Goal: Task Accomplishment & Management: Manage account settings

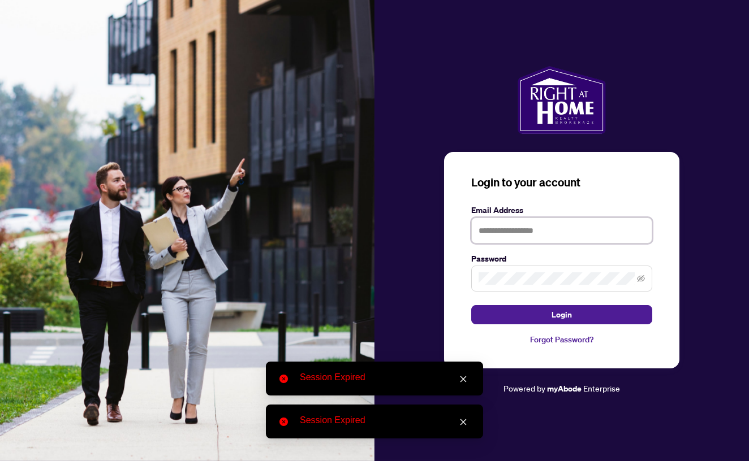
type input "**********"
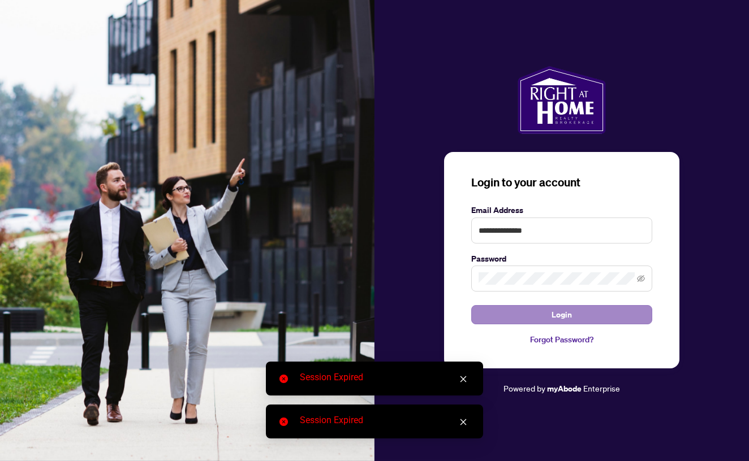
click at [566, 310] on span "Login" at bounding box center [561, 315] width 20 height 18
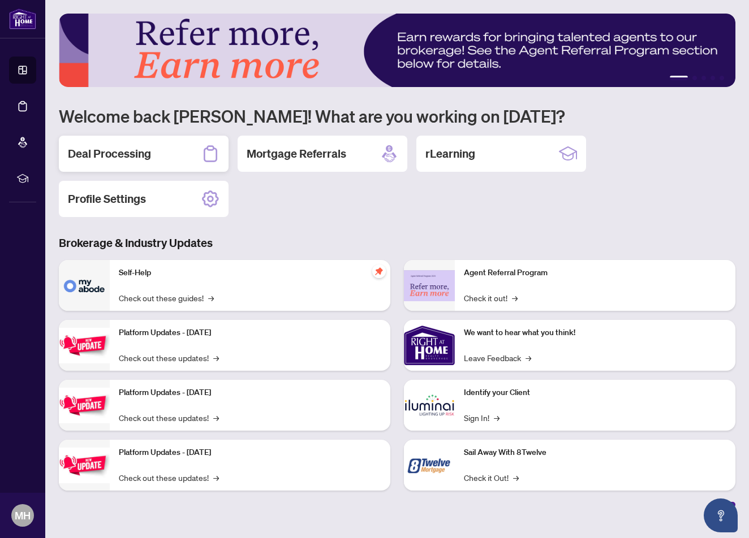
click at [141, 154] on h2 "Deal Processing" at bounding box center [109, 154] width 83 height 16
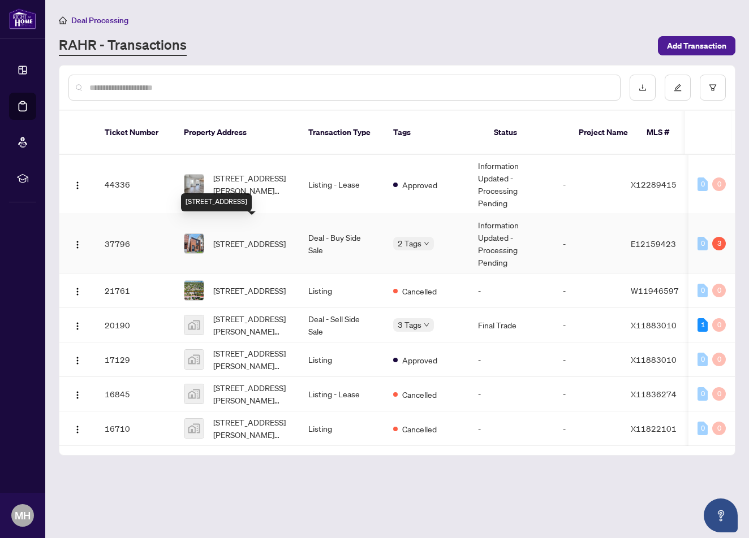
click at [275, 240] on span "[STREET_ADDRESS]" at bounding box center [249, 243] width 72 height 12
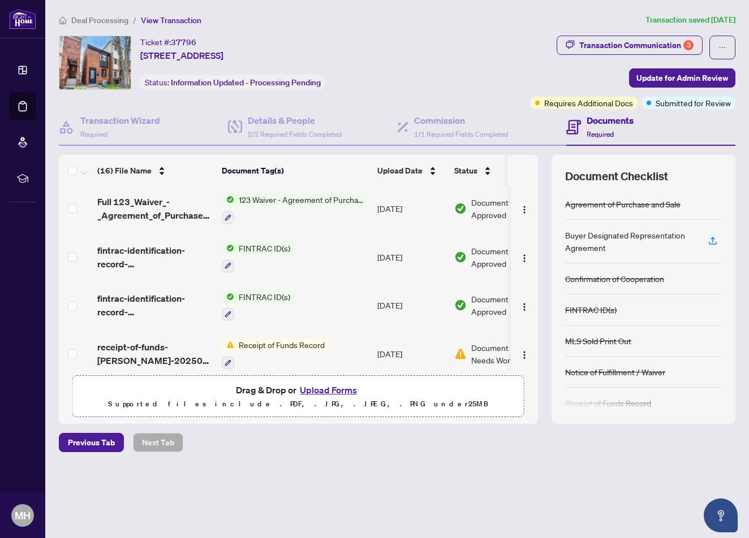
scroll to position [25, 0]
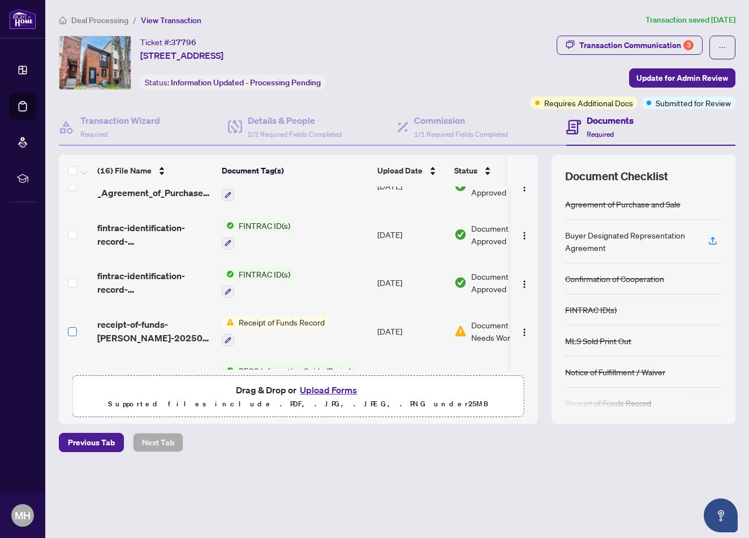
click at [74, 335] on span at bounding box center [72, 331] width 9 height 9
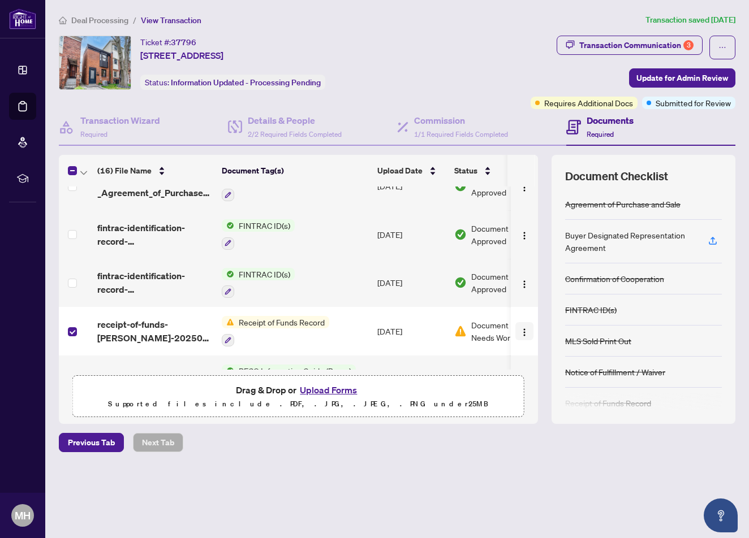
click at [524, 332] on img "button" at bounding box center [524, 332] width 9 height 9
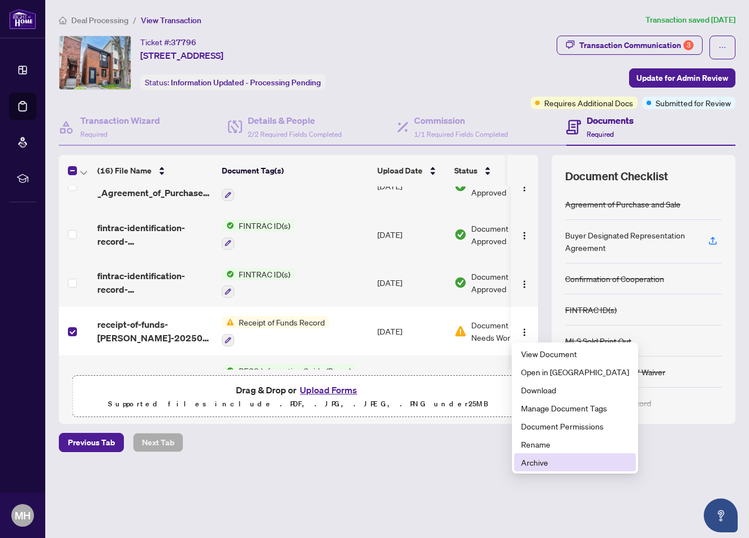
click at [547, 461] on span "Archive" at bounding box center [575, 462] width 108 height 12
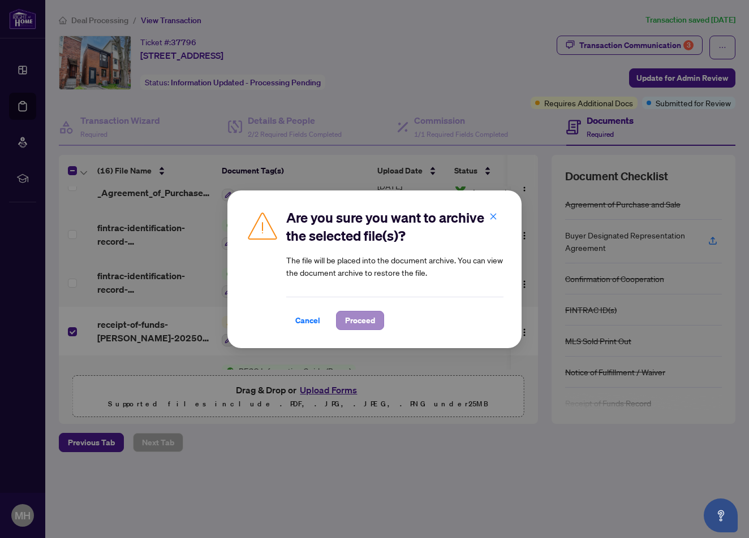
click at [369, 330] on button "Proceed" at bounding box center [360, 320] width 48 height 19
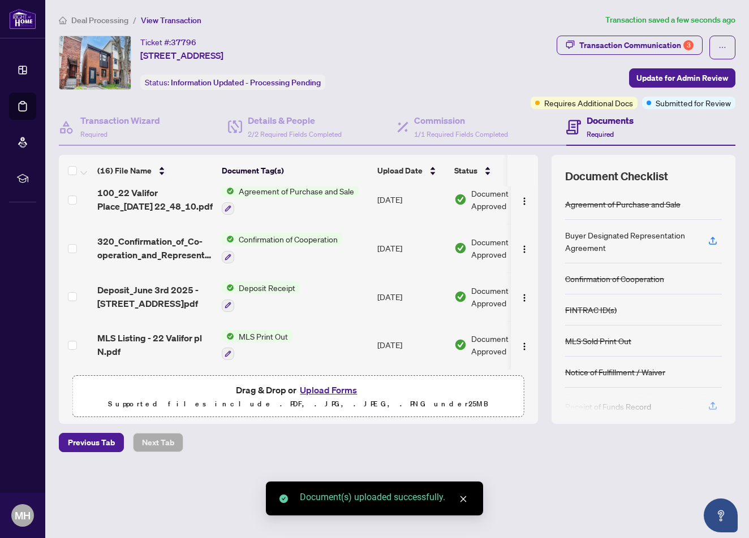
scroll to position [0, 0]
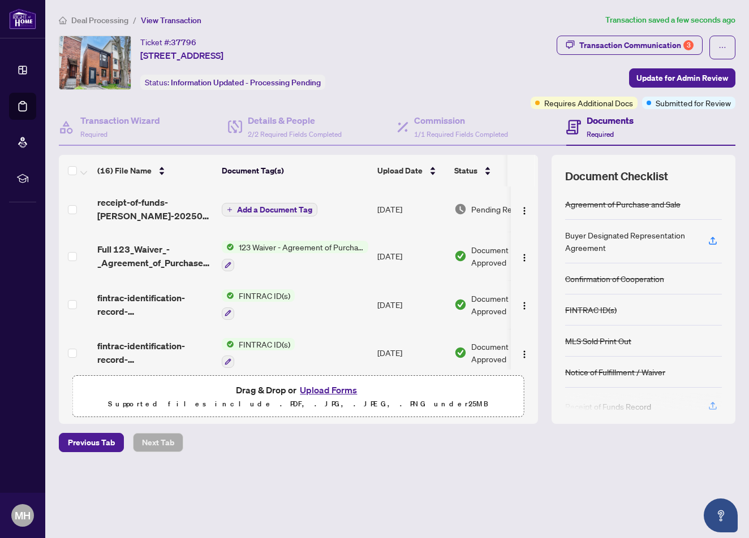
click at [273, 213] on span "Add a Document Tag" at bounding box center [274, 210] width 75 height 8
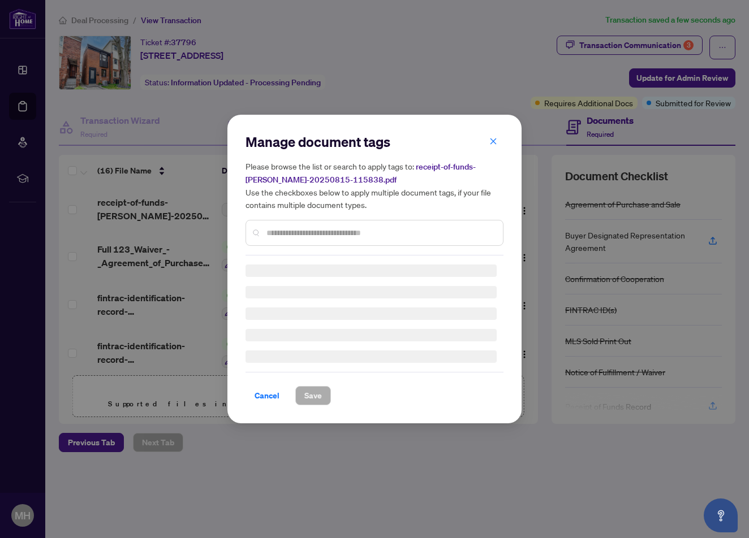
click at [318, 237] on input "text" at bounding box center [379, 233] width 227 height 12
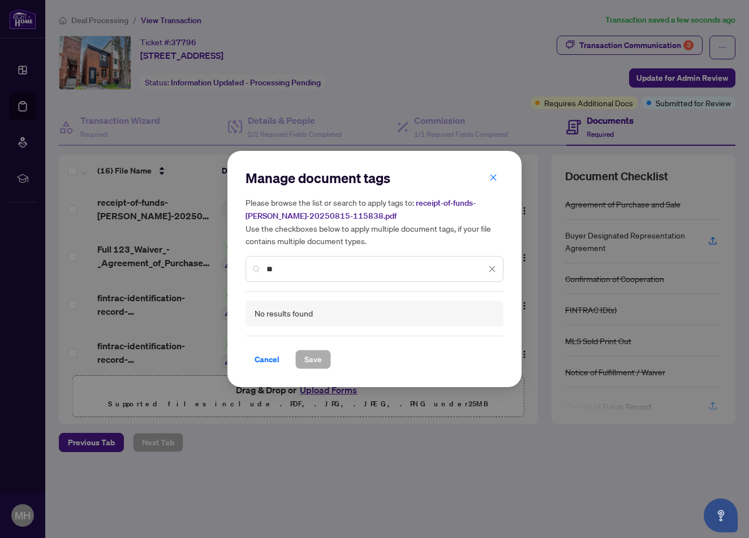
type input "*"
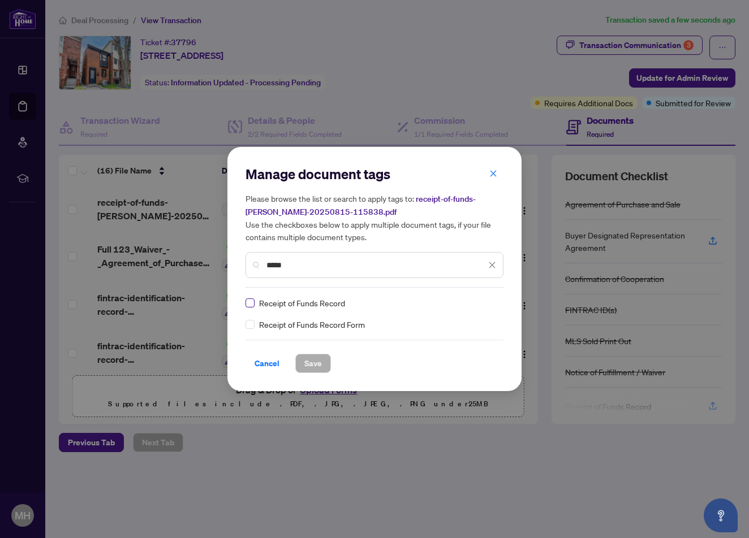
type input "*****"
click at [253, 308] on label at bounding box center [249, 303] width 9 height 12
click at [253, 323] on span at bounding box center [249, 324] width 9 height 9
click at [249, 328] on div "Receipt of Funds Record Receipt of Funds Record Form" at bounding box center [374, 314] width 258 height 34
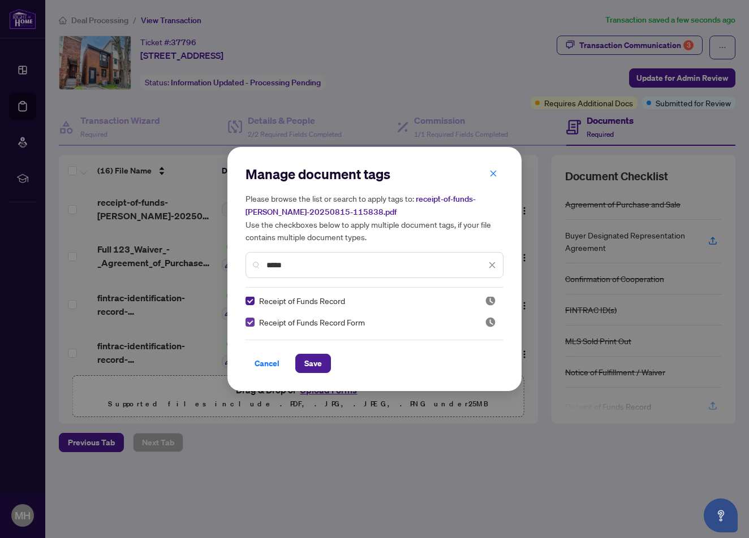
click at [249, 326] on span at bounding box center [249, 322] width 9 height 9
click at [253, 325] on span at bounding box center [249, 324] width 9 height 9
click at [319, 364] on span "Save" at bounding box center [313, 364] width 18 height 18
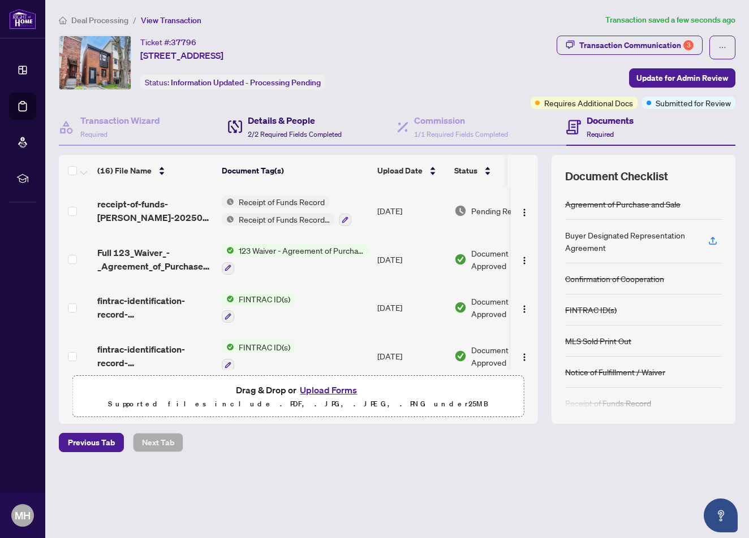
click at [314, 116] on h4 "Details & People" at bounding box center [295, 121] width 94 height 14
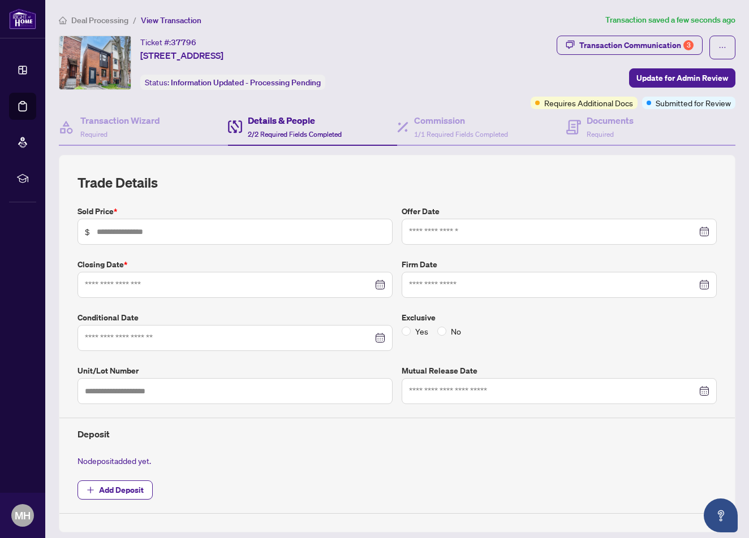
type input "*********"
type input "**********"
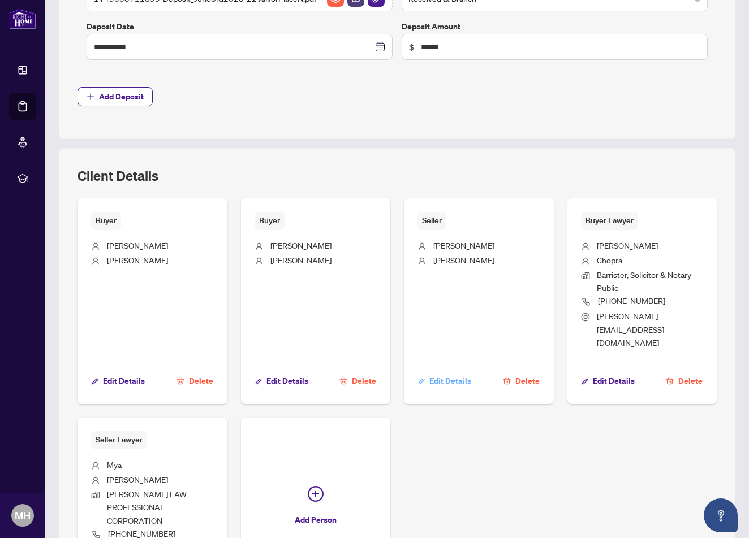
scroll to position [568, 0]
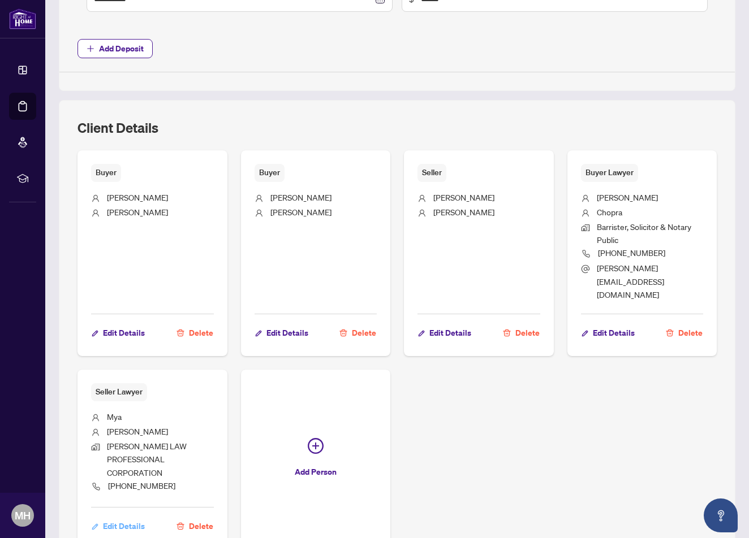
click at [129, 461] on span "Edit Details" at bounding box center [124, 526] width 42 height 18
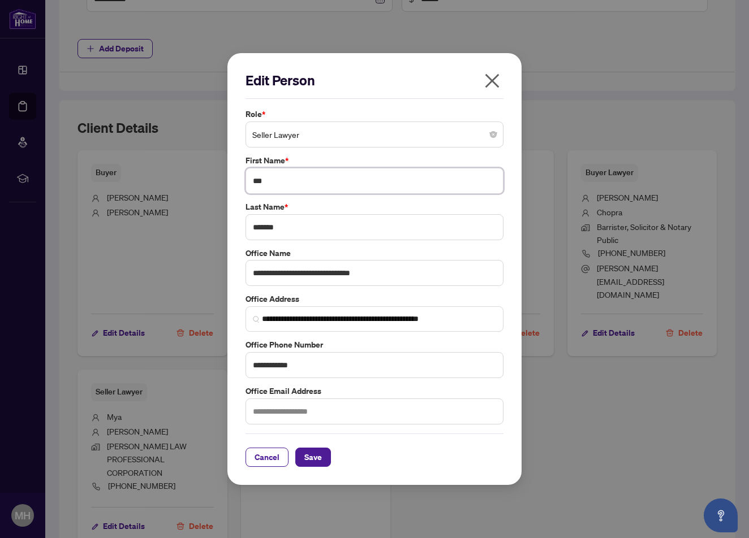
click at [319, 175] on input "***" at bounding box center [374, 181] width 258 height 26
type input "*******"
type input "*****"
click at [311, 461] on span "Save" at bounding box center [313, 457] width 18 height 18
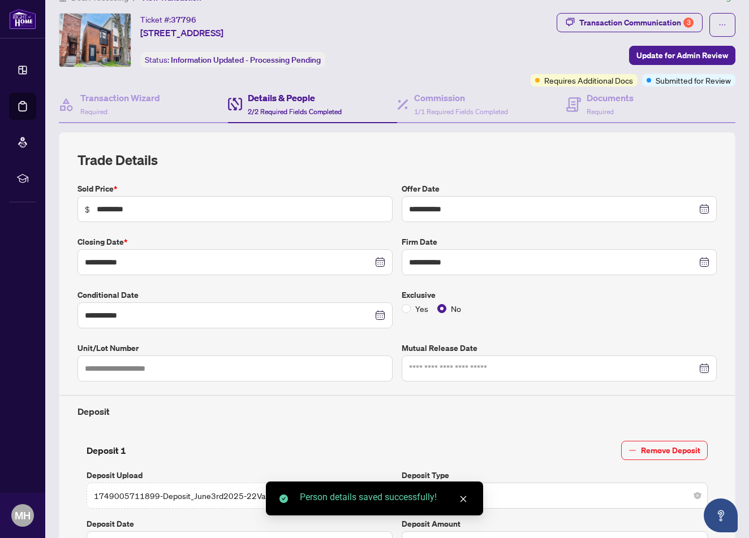
scroll to position [0, 0]
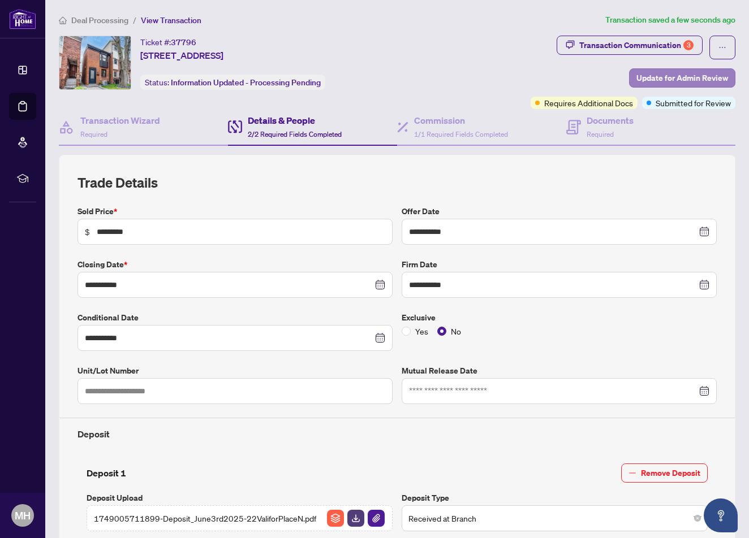
click at [664, 78] on span "Update for Admin Review" at bounding box center [682, 78] width 92 height 18
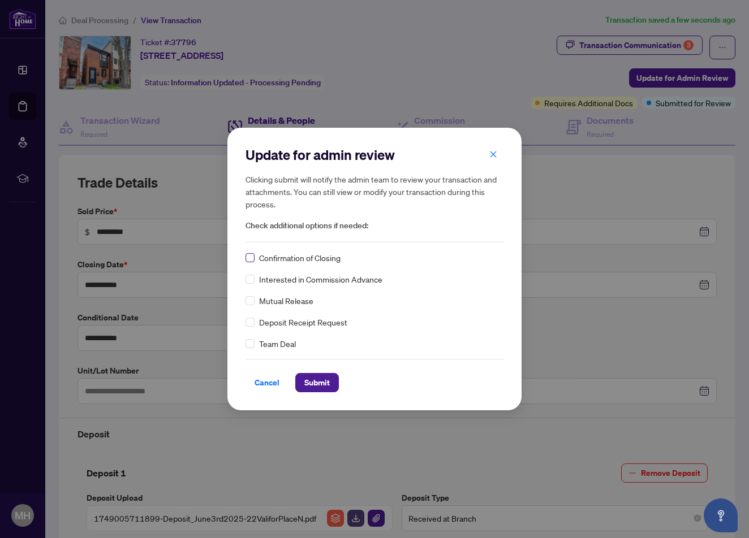
click at [251, 262] on span at bounding box center [249, 257] width 9 height 9
click at [311, 383] on span "Submit" at bounding box center [316, 383] width 25 height 18
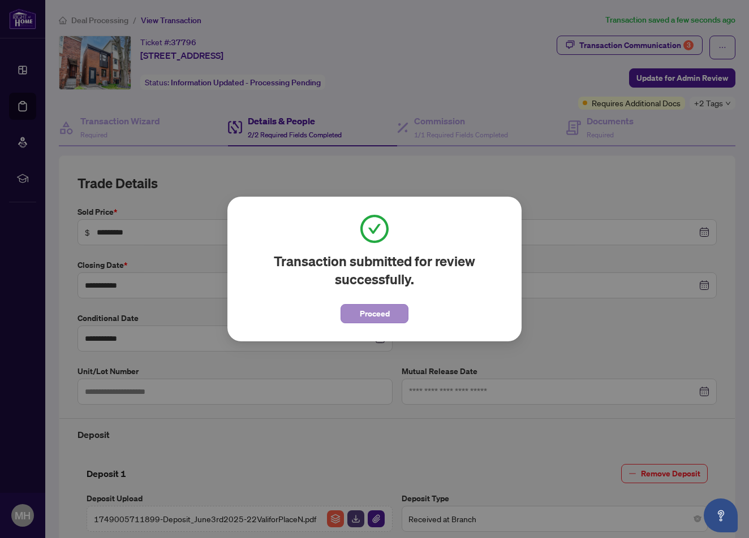
click at [383, 309] on span "Proceed" at bounding box center [375, 314] width 30 height 18
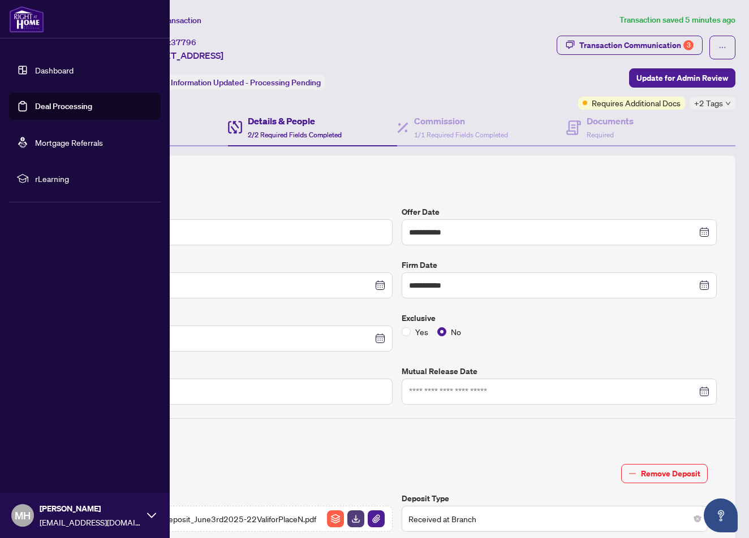
click at [35, 101] on link "Deal Processing" at bounding box center [63, 106] width 57 height 10
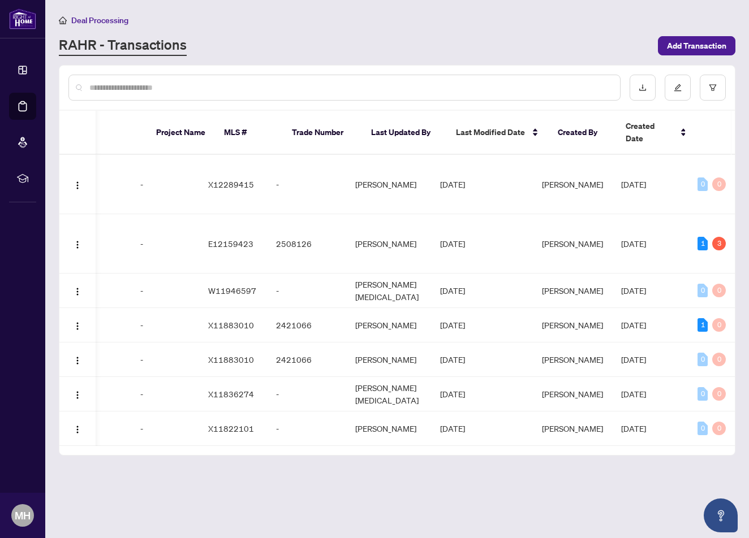
scroll to position [0, 430]
